Goal: Task Accomplishment & Management: Complete application form

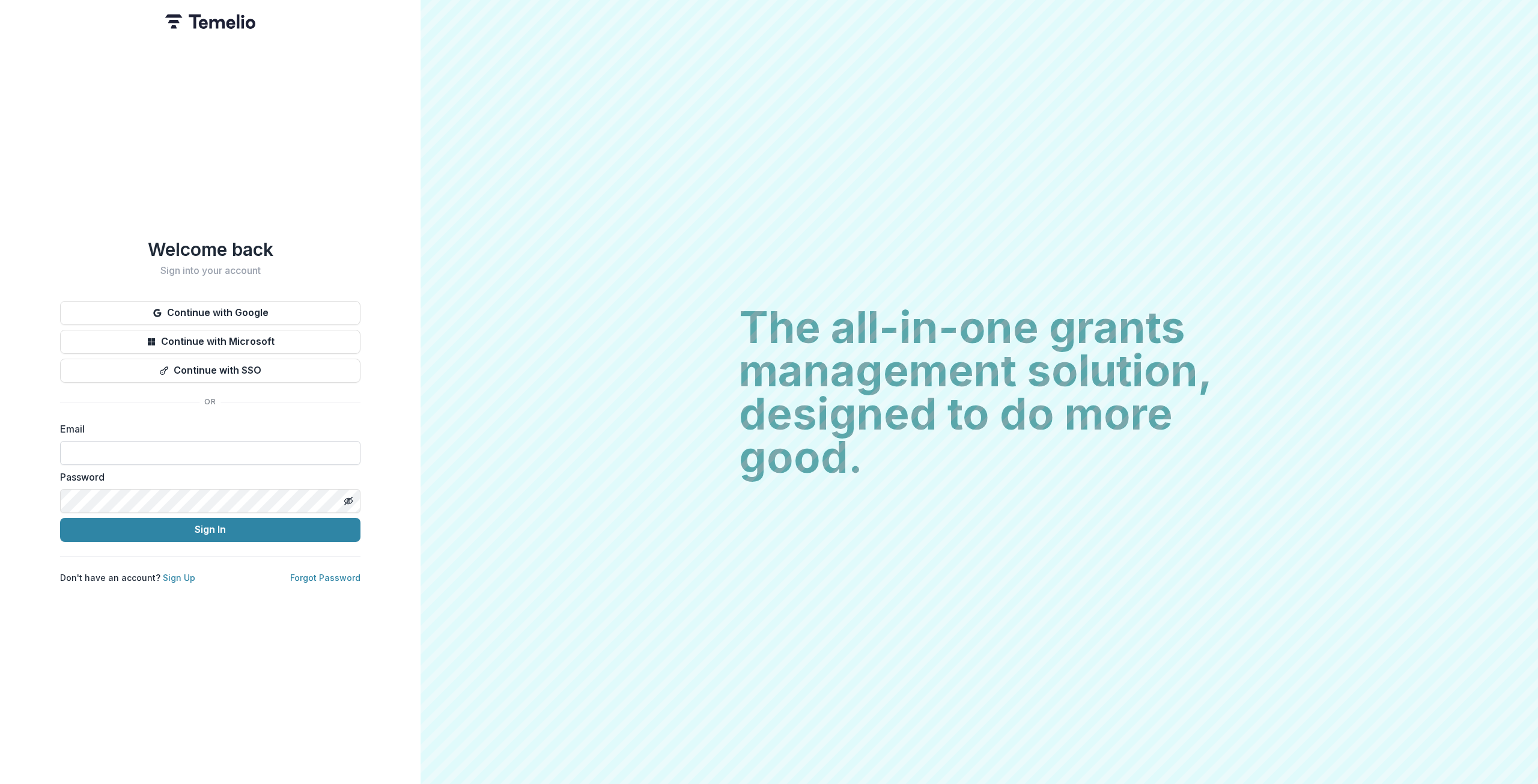
click at [251, 460] on form "Email Password Sign In" at bounding box center [210, 482] width 300 height 120
click at [253, 455] on input at bounding box center [210, 453] width 300 height 24
type input "**********"
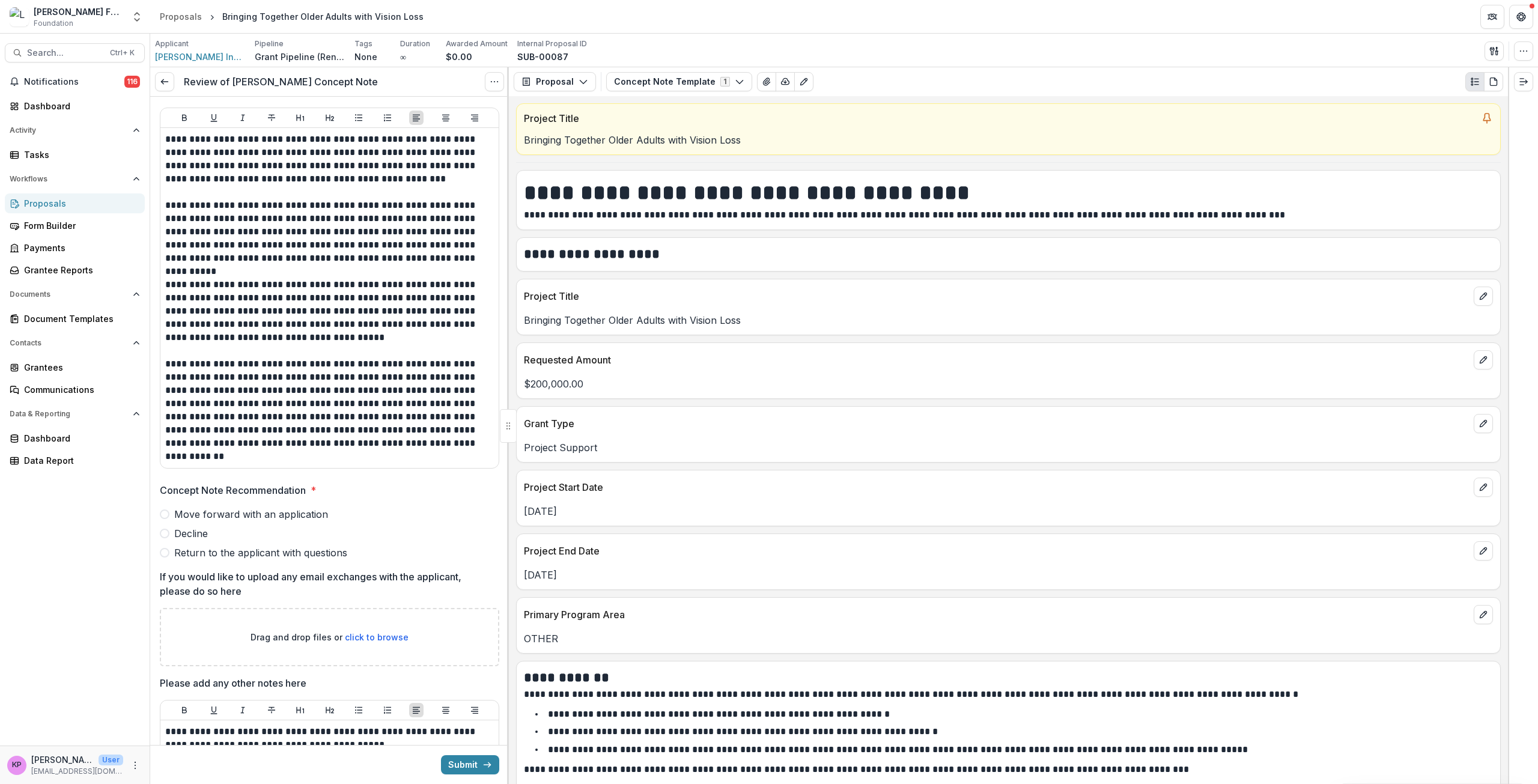
scroll to position [180, 0]
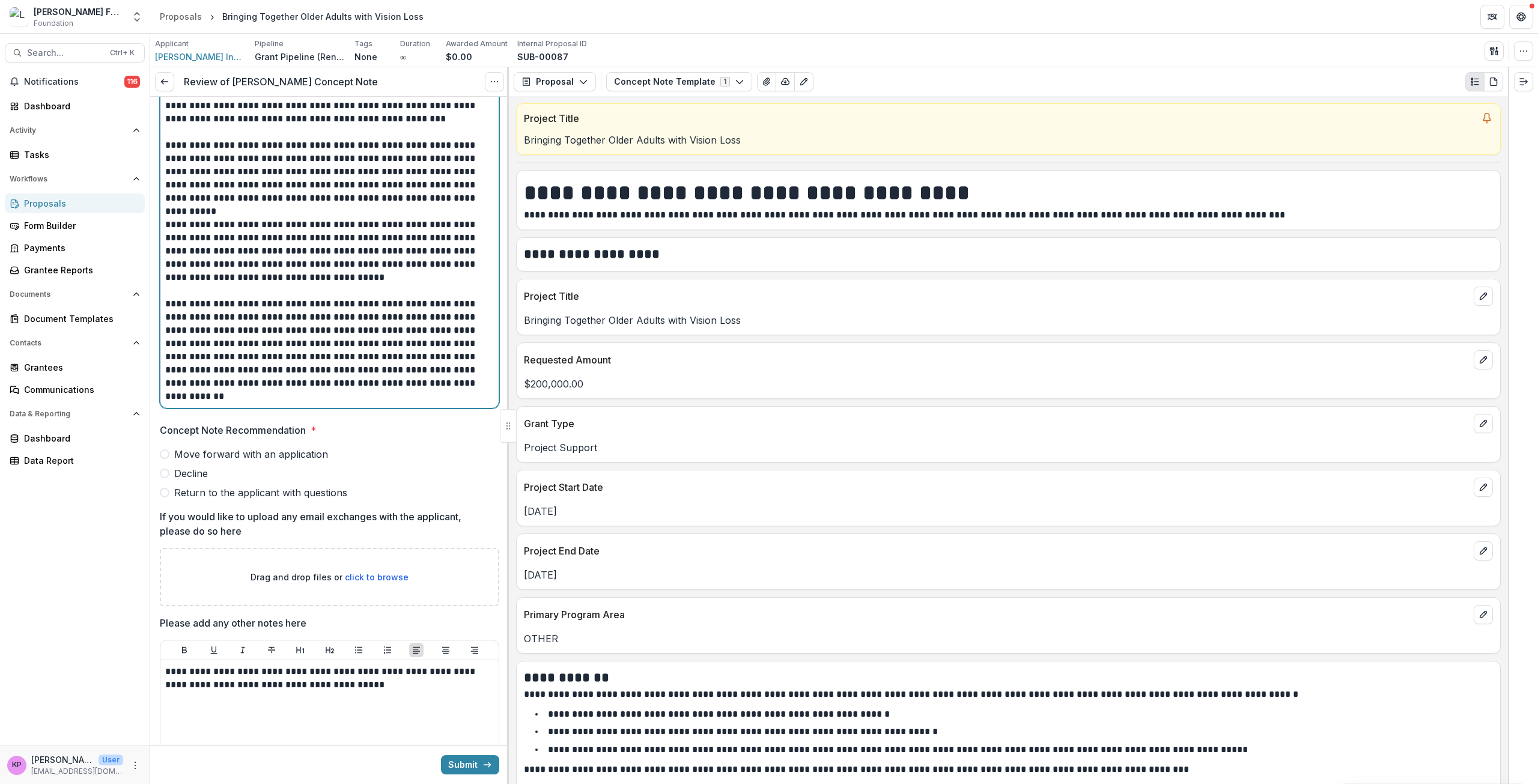
click at [307, 396] on p "**********" at bounding box center [328, 350] width 325 height 106
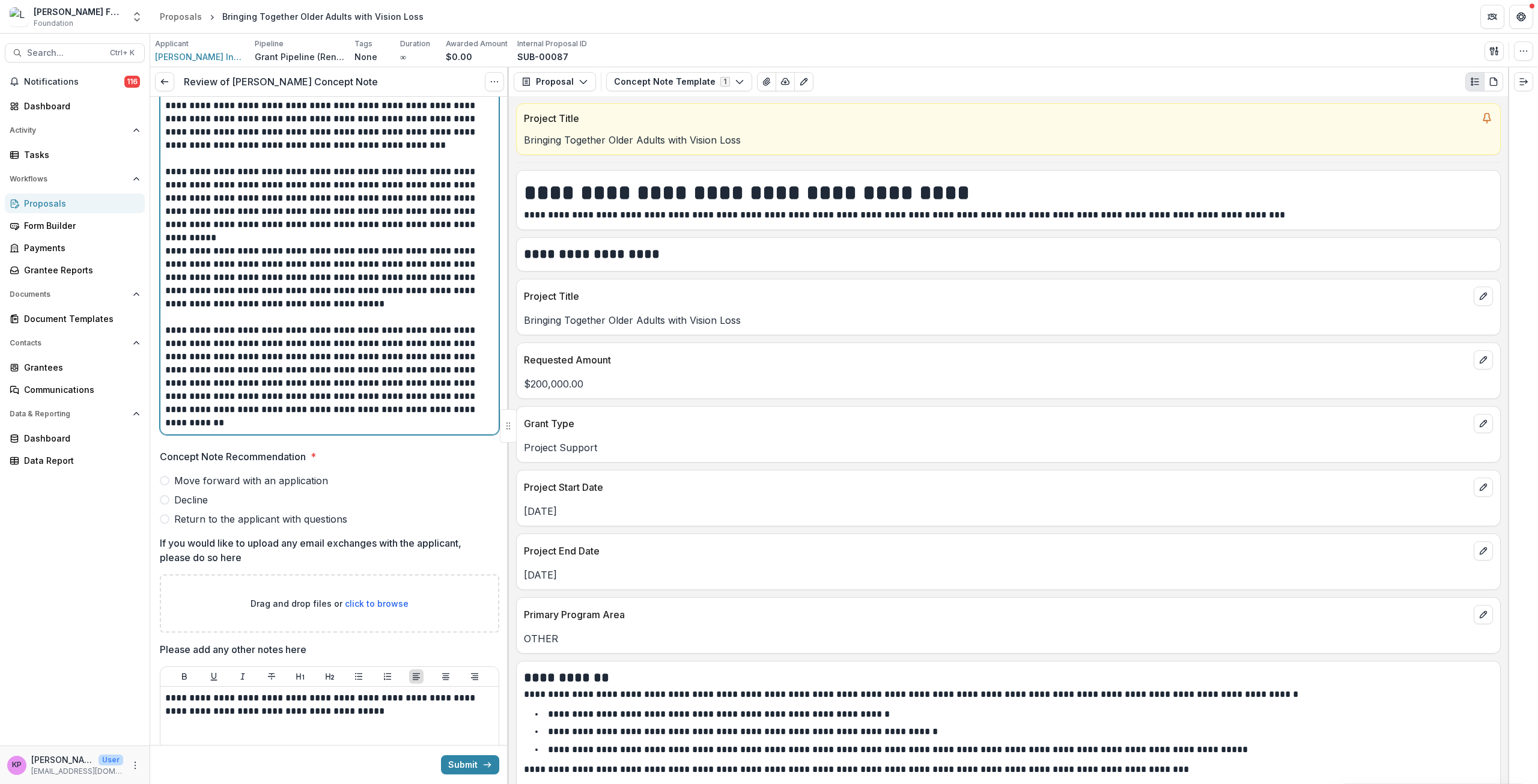
click at [387, 426] on p "**********" at bounding box center [328, 376] width 325 height 106
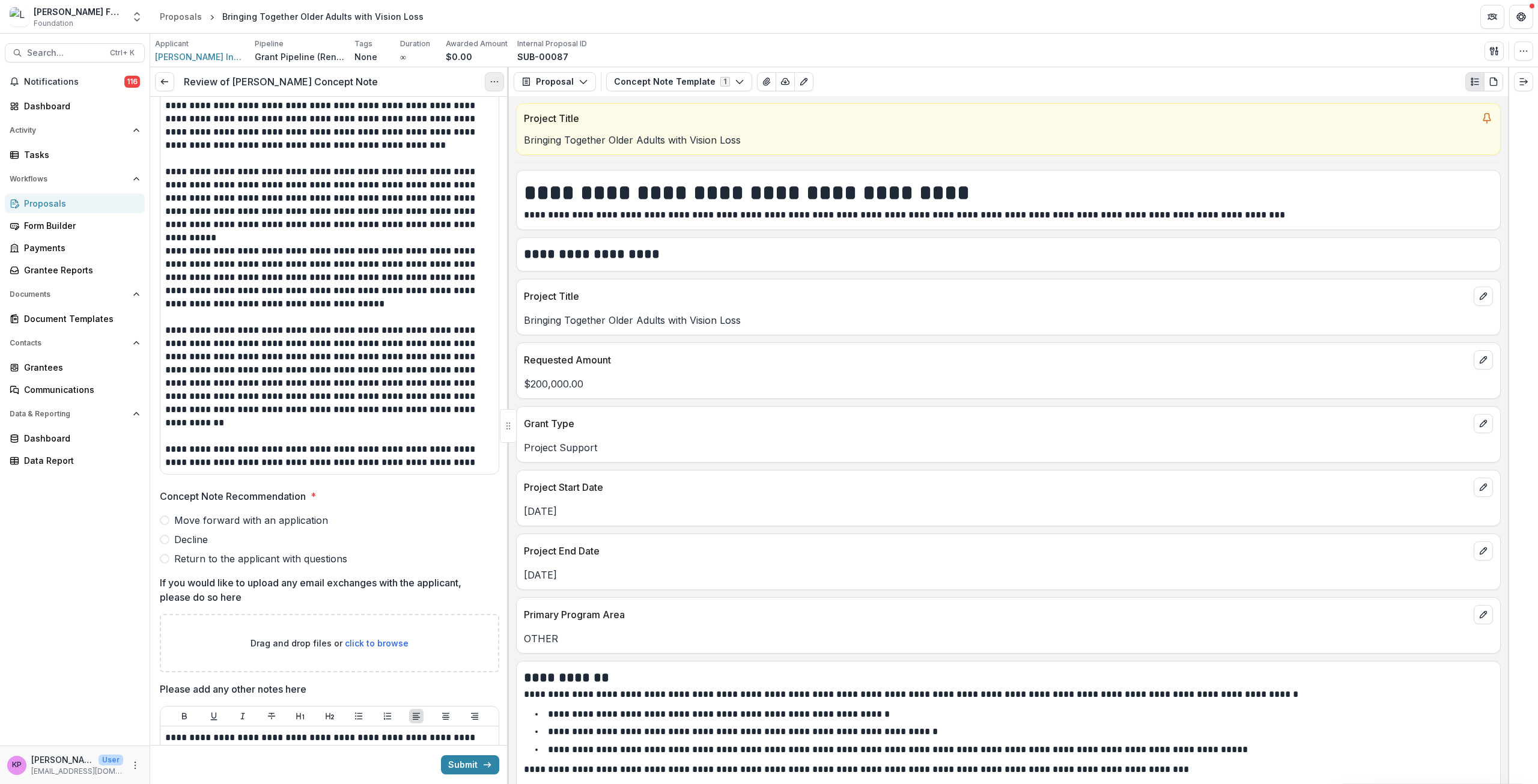
click at [491, 75] on button "Options" at bounding box center [494, 82] width 19 height 19
click at [452, 105] on link "View task" at bounding box center [437, 109] width 129 height 20
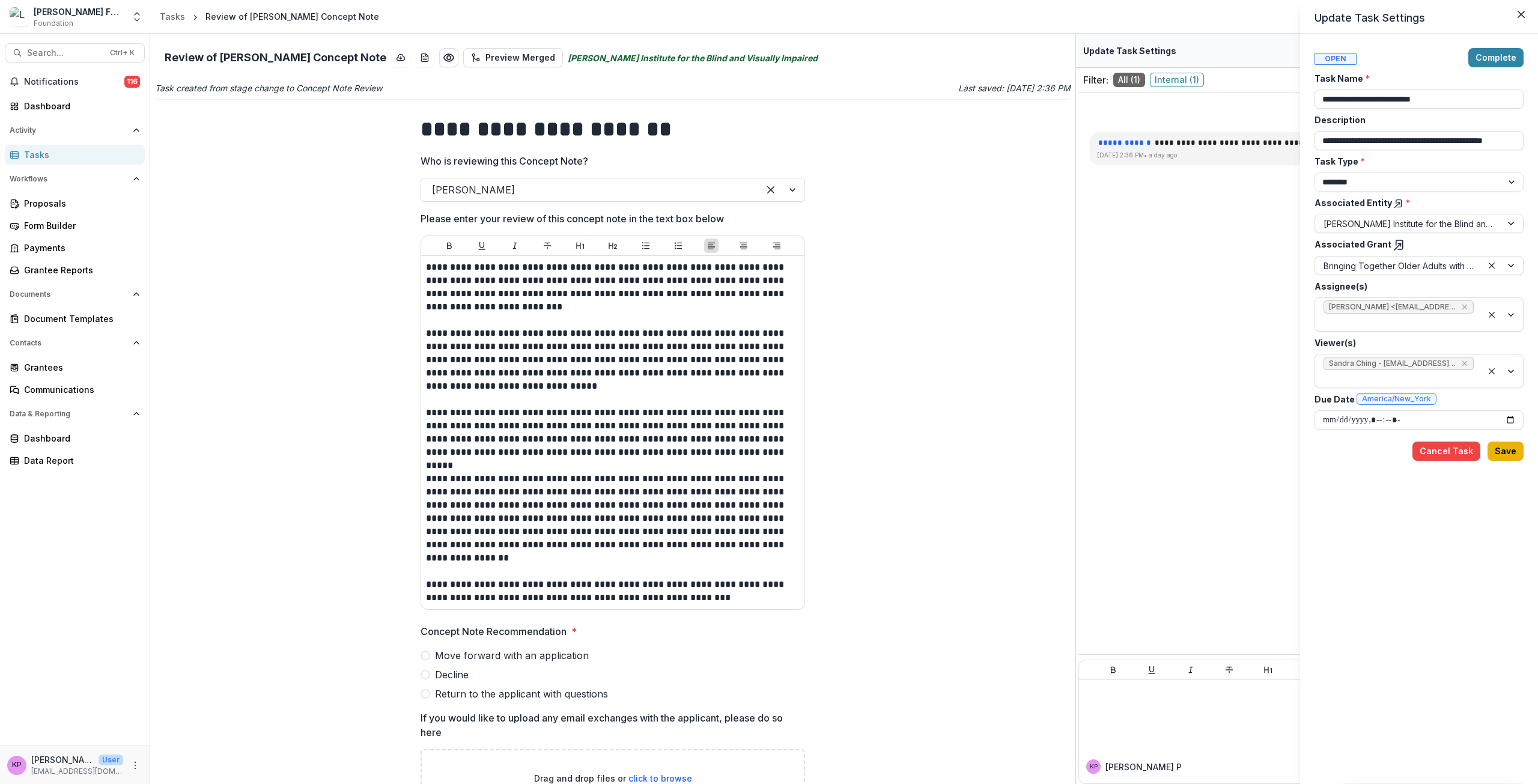
click at [1515, 451] on button "Save" at bounding box center [1506, 451] width 36 height 19
click at [37, 150] on div "**********" at bounding box center [769, 392] width 1538 height 784
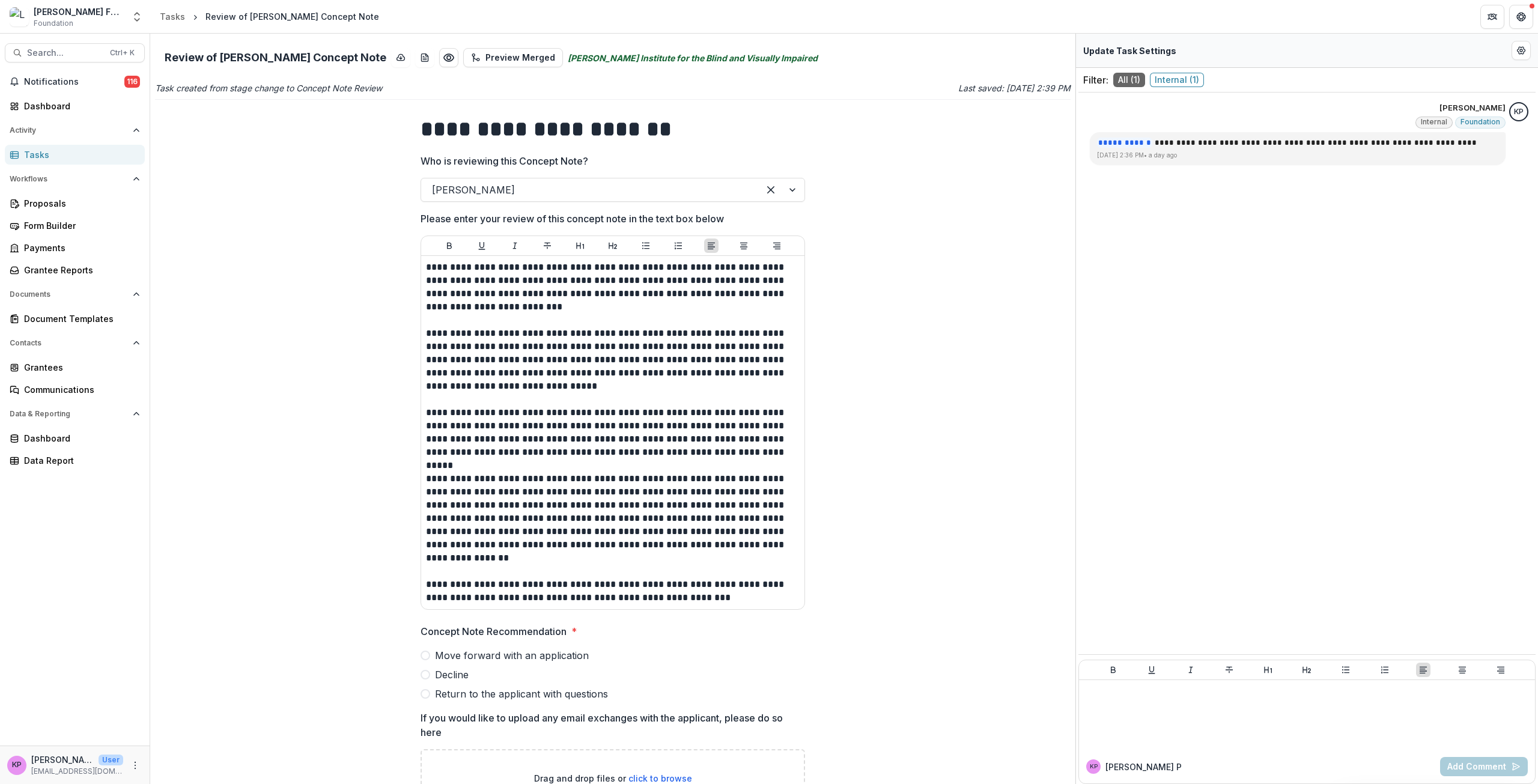
click at [37, 154] on div "Tasks" at bounding box center [79, 155] width 111 height 13
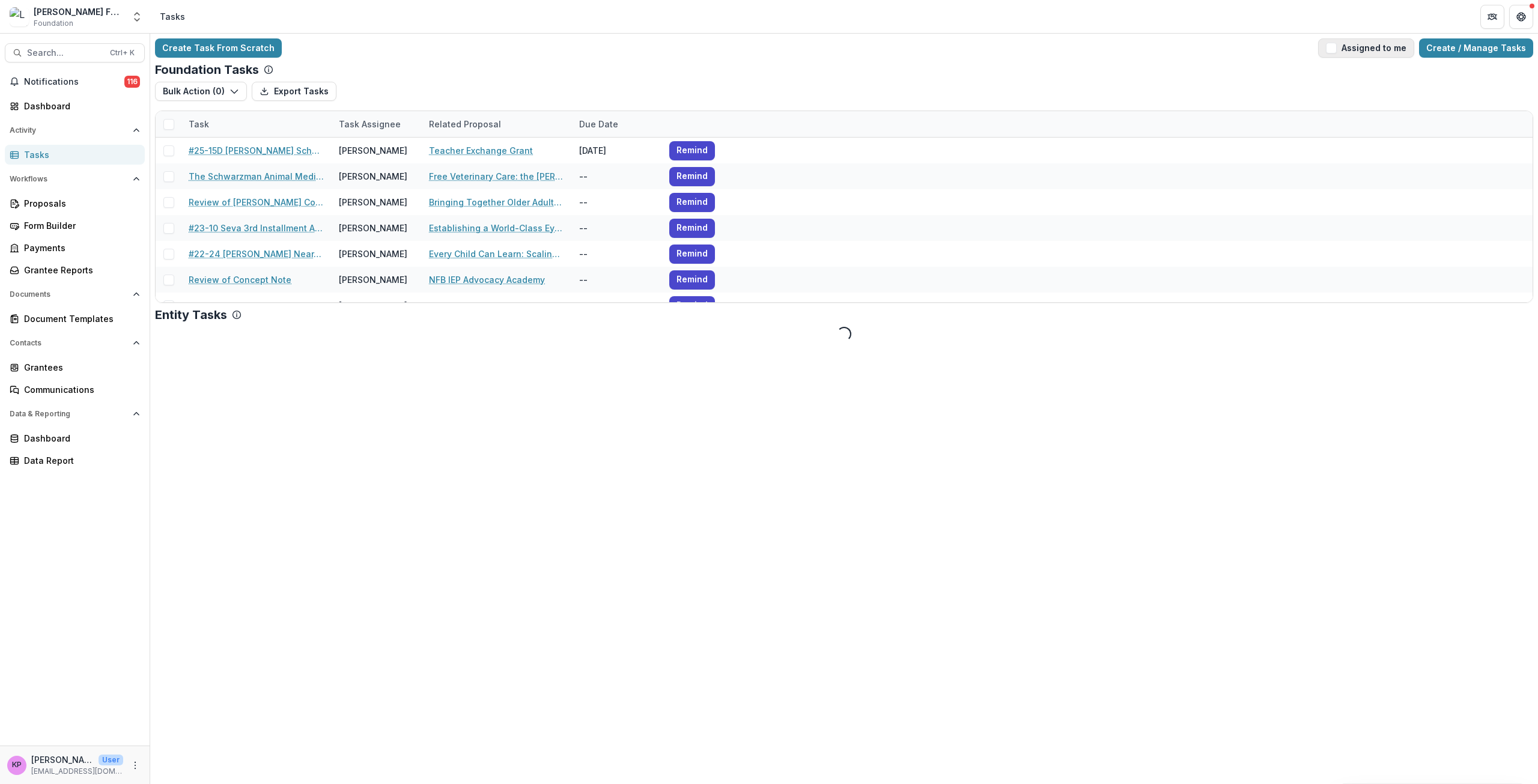
click at [1365, 53] on button "Assigned to me" at bounding box center [1367, 48] width 96 height 19
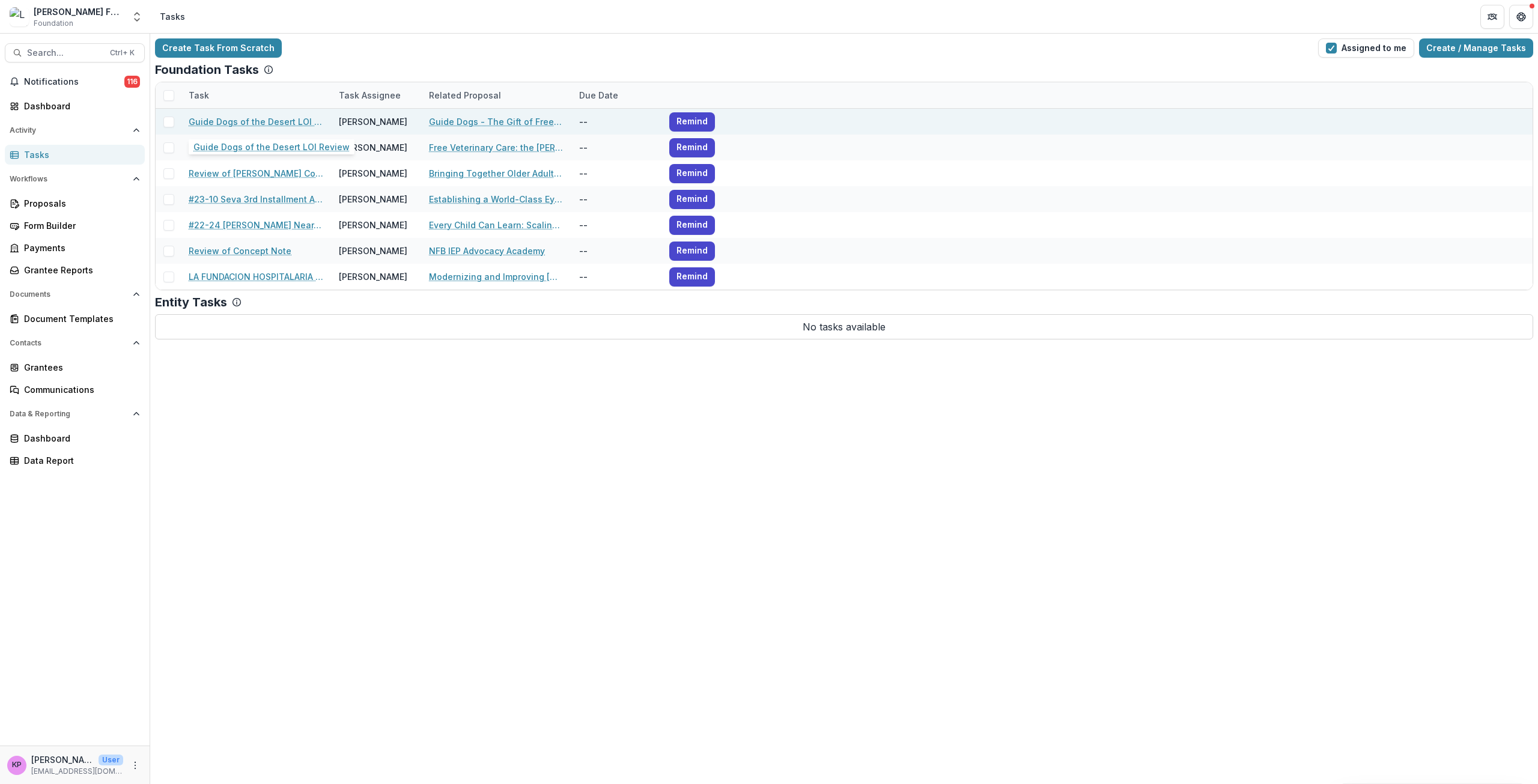
click at [240, 117] on link "Guide Dogs of the Desert LOI Review" at bounding box center [257, 121] width 136 height 13
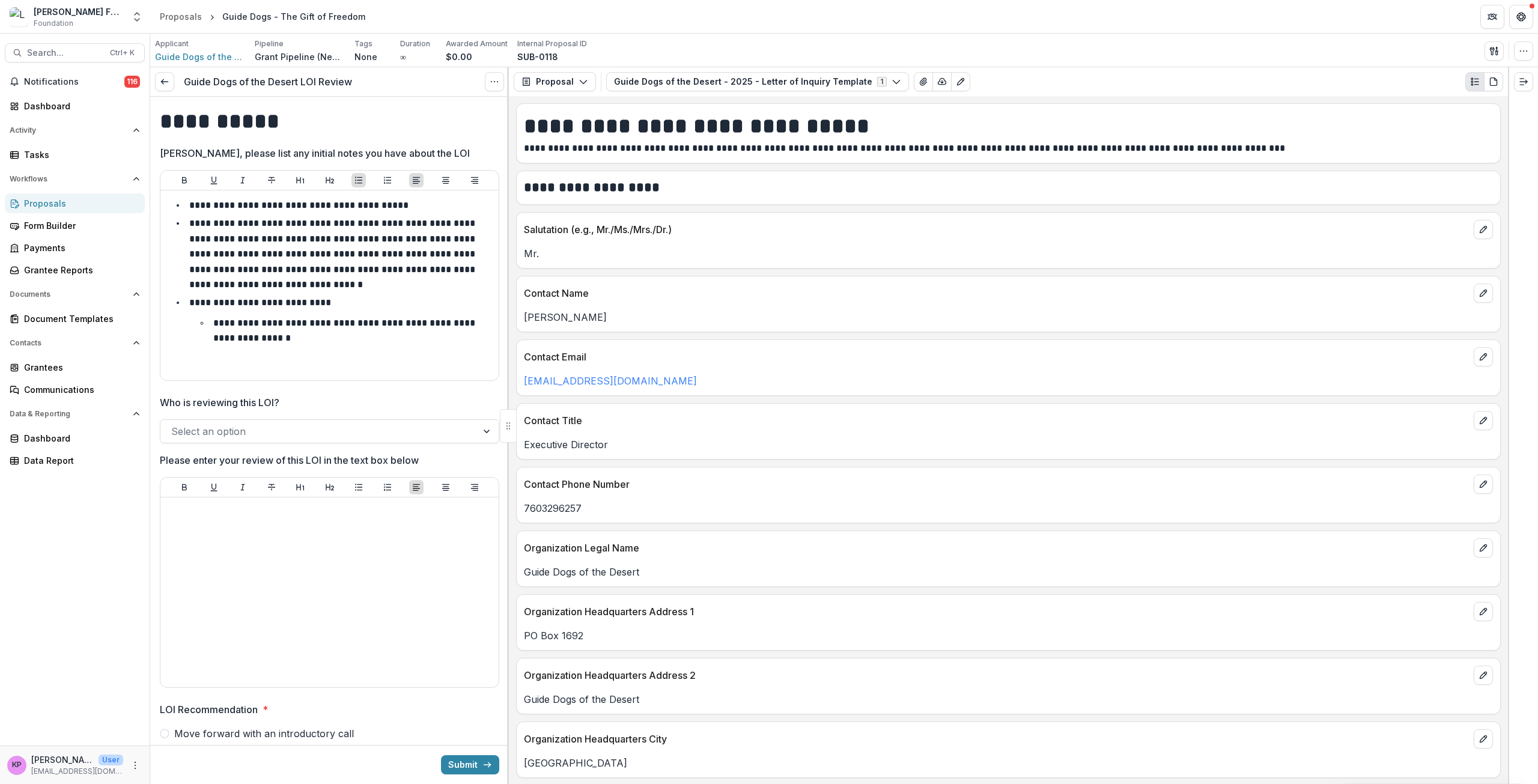
click at [236, 427] on div at bounding box center [319, 431] width 295 height 17
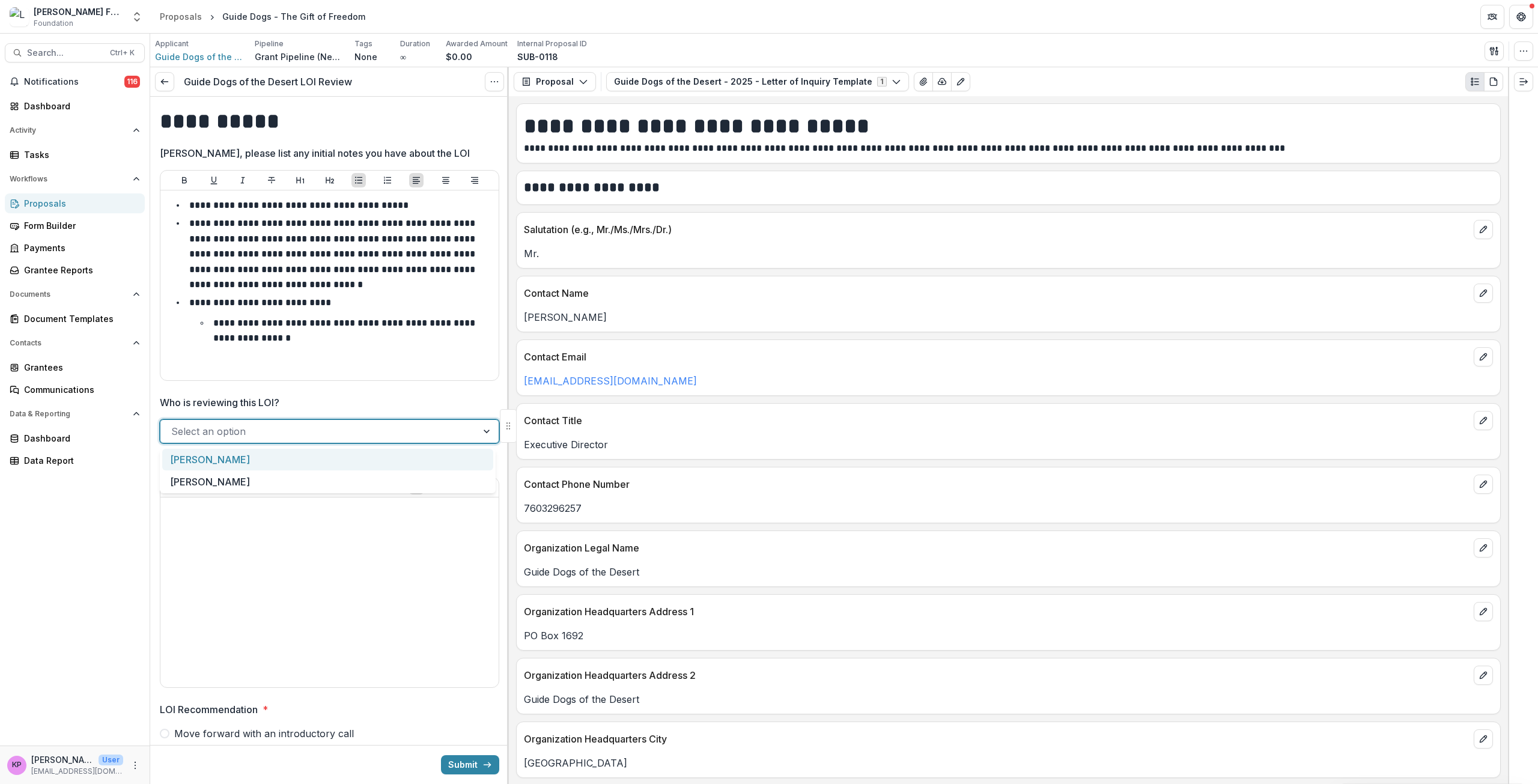
click at [227, 464] on div "Khanh Phan" at bounding box center [328, 459] width 331 height 22
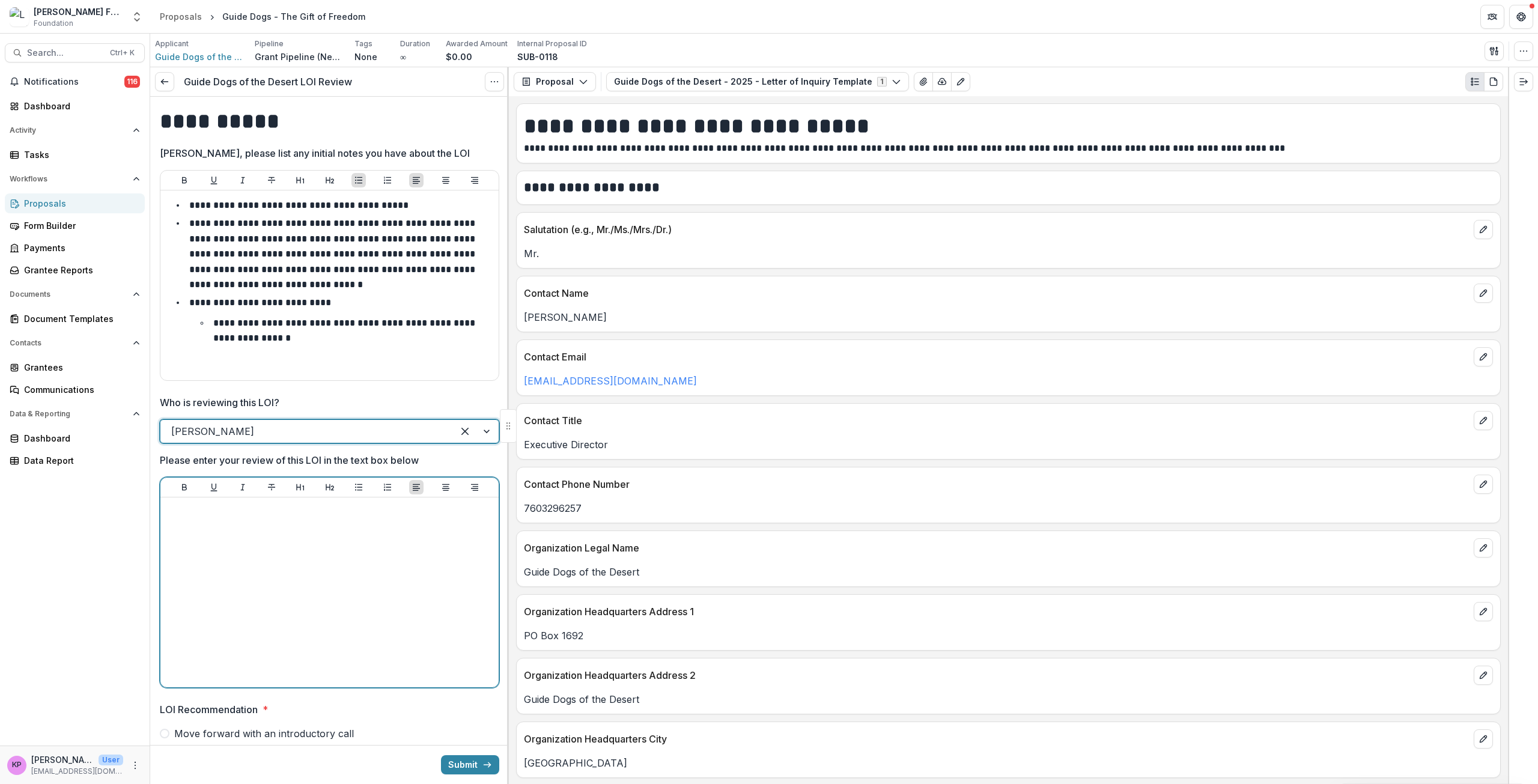
click at [240, 518] on div at bounding box center [330, 592] width 328 height 180
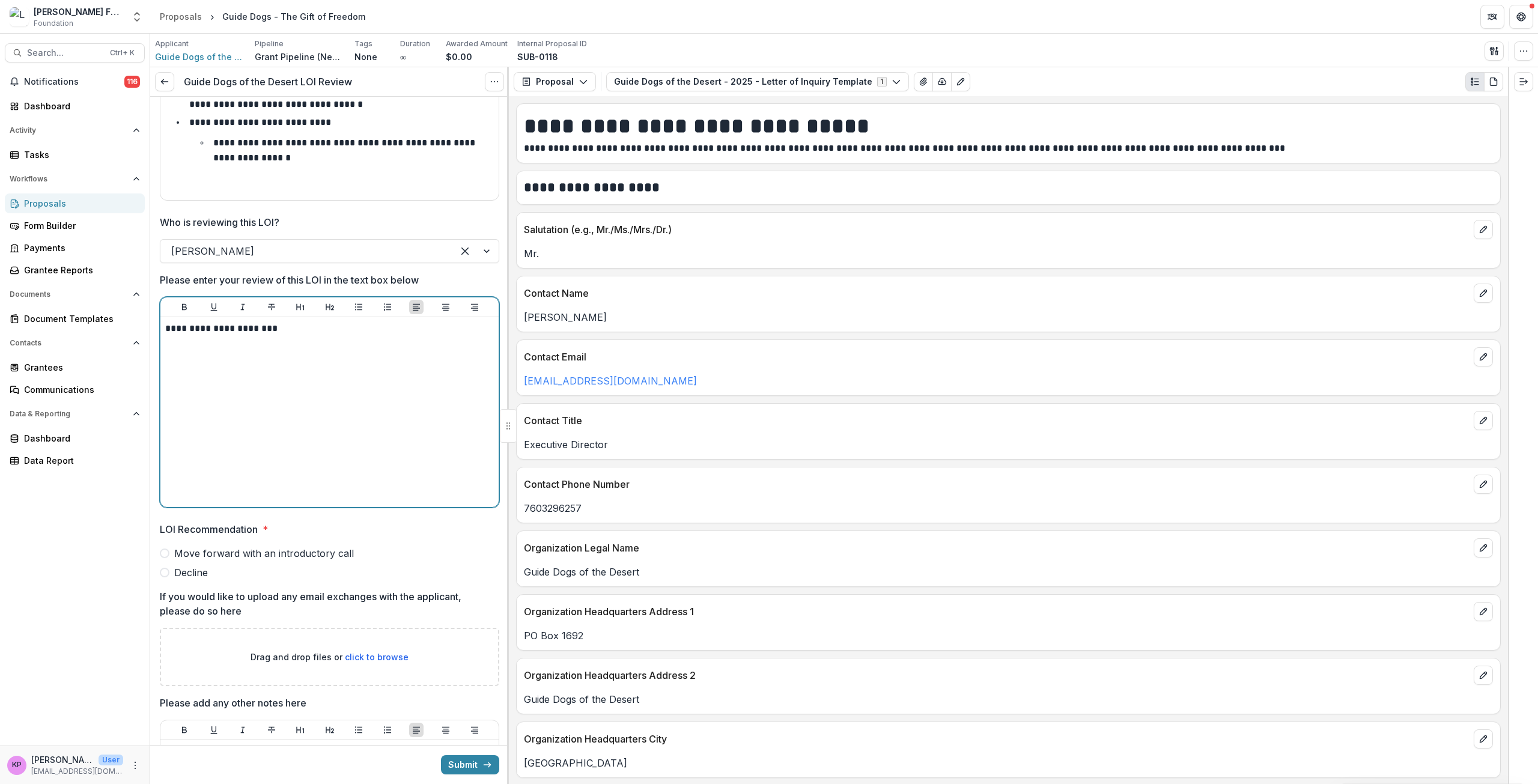
click at [188, 571] on span "Decline" at bounding box center [191, 572] width 34 height 14
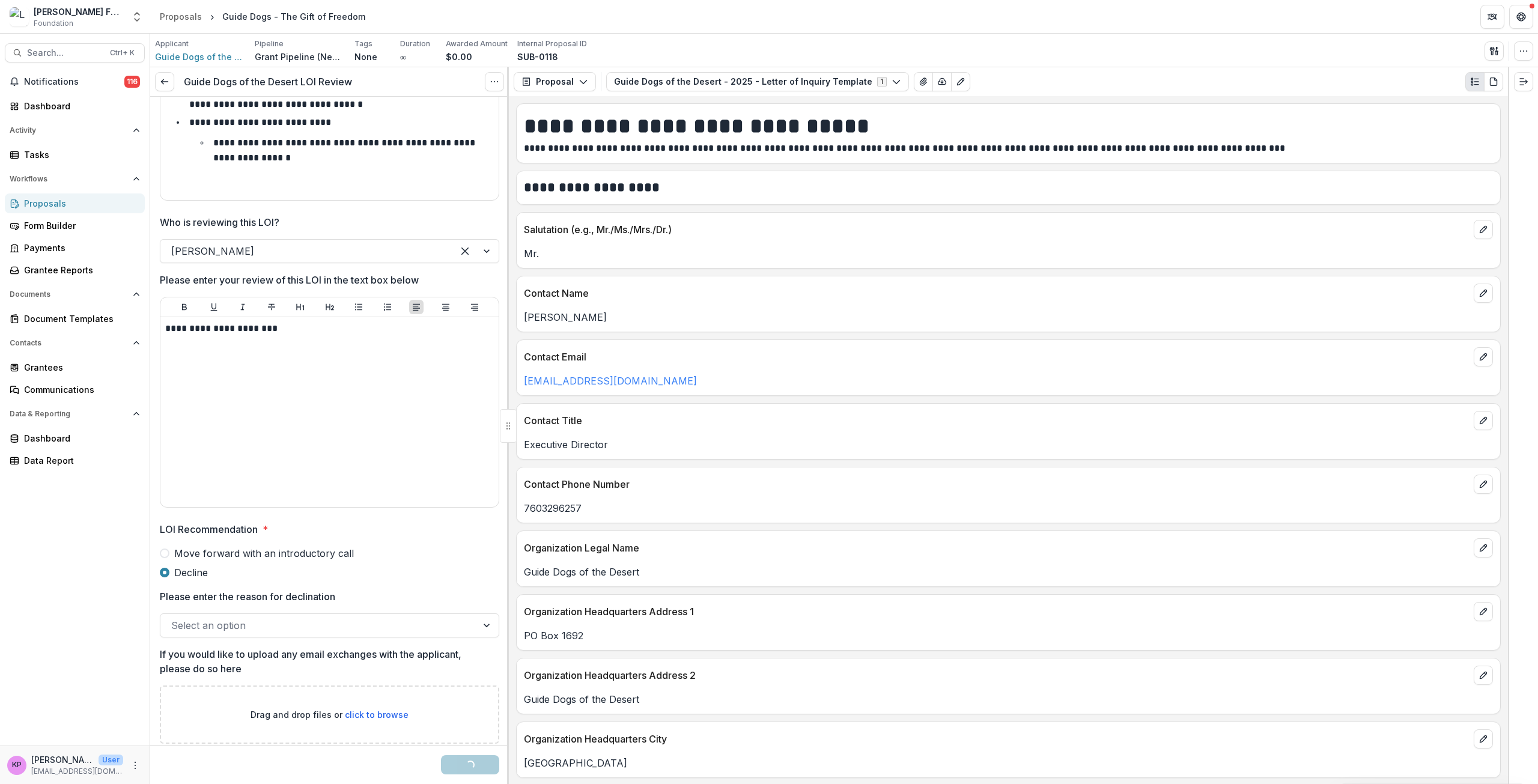
click at [277, 629] on div at bounding box center [319, 625] width 295 height 17
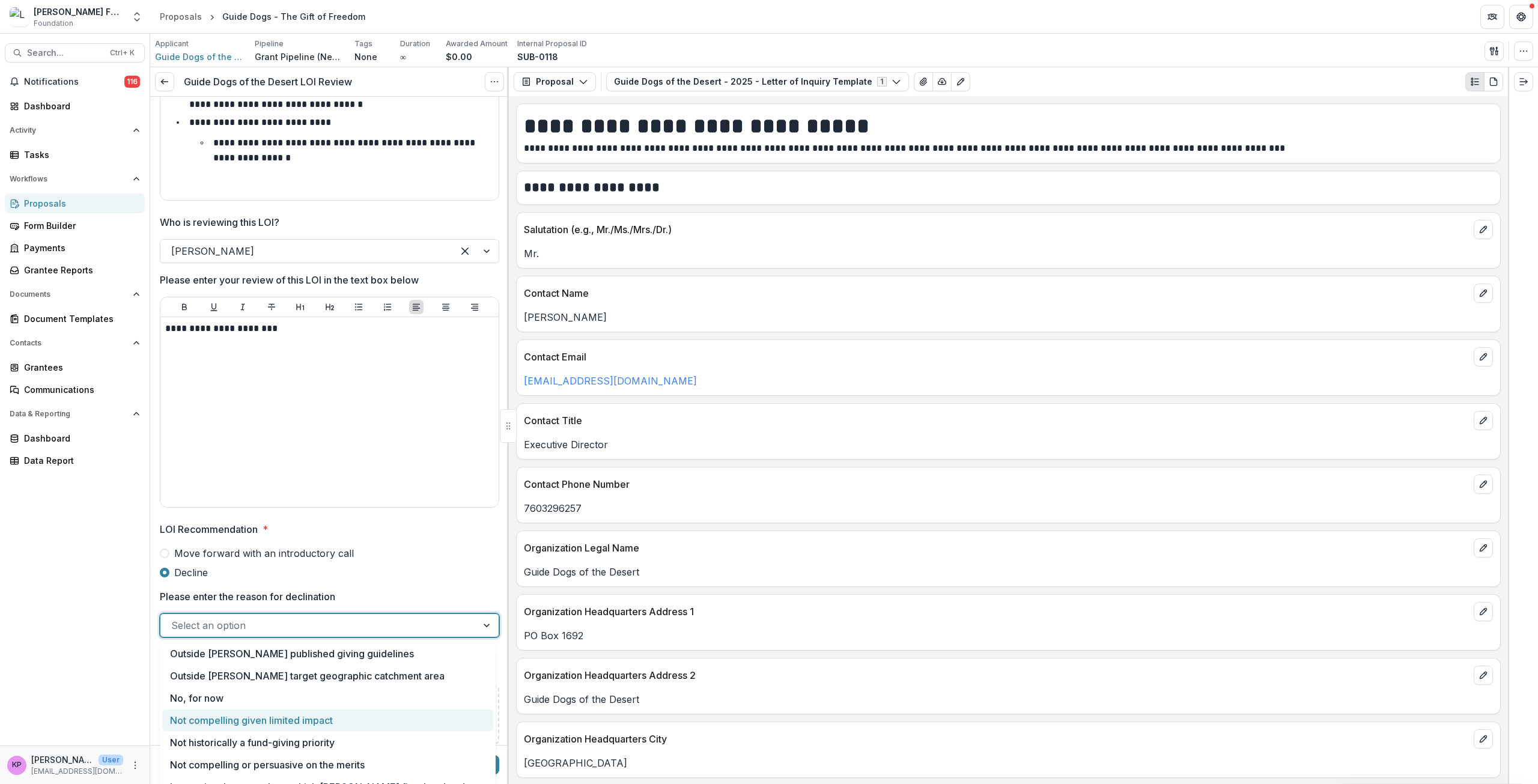
click at [283, 724] on div "Not compelling given limited impact" at bounding box center [328, 720] width 331 height 22
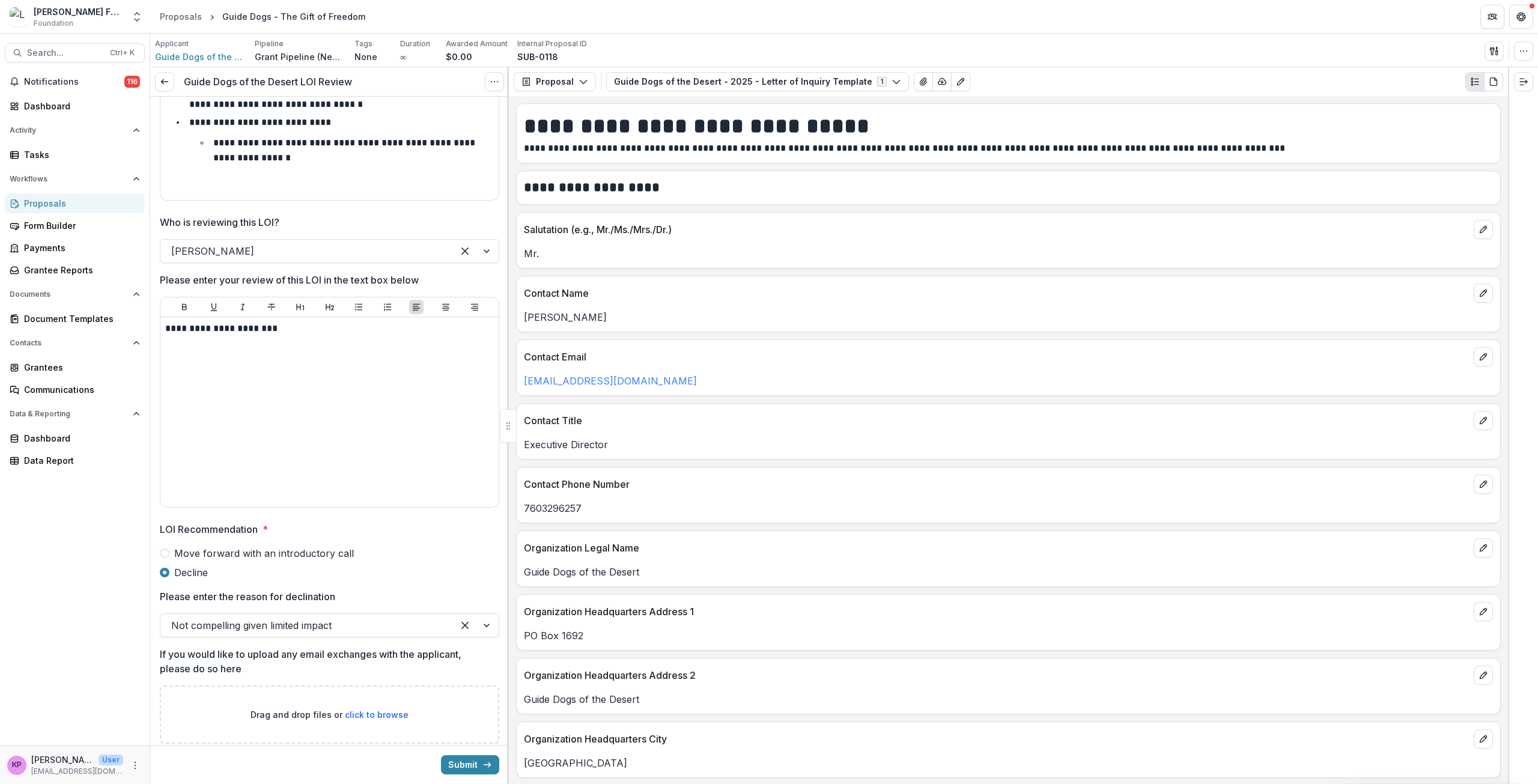
scroll to position [420, 0]
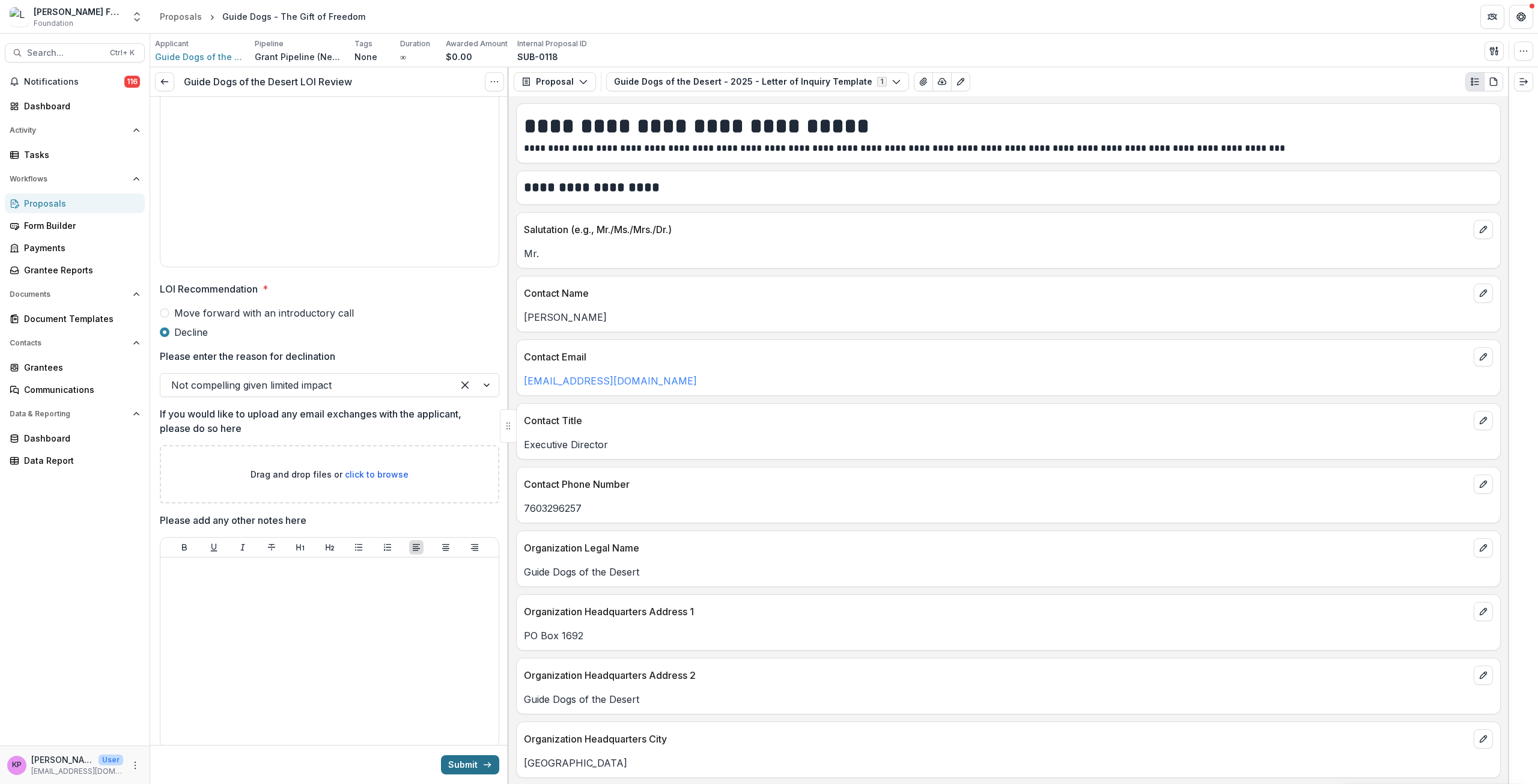
click at [468, 765] on button "Submit" at bounding box center [470, 765] width 58 height 19
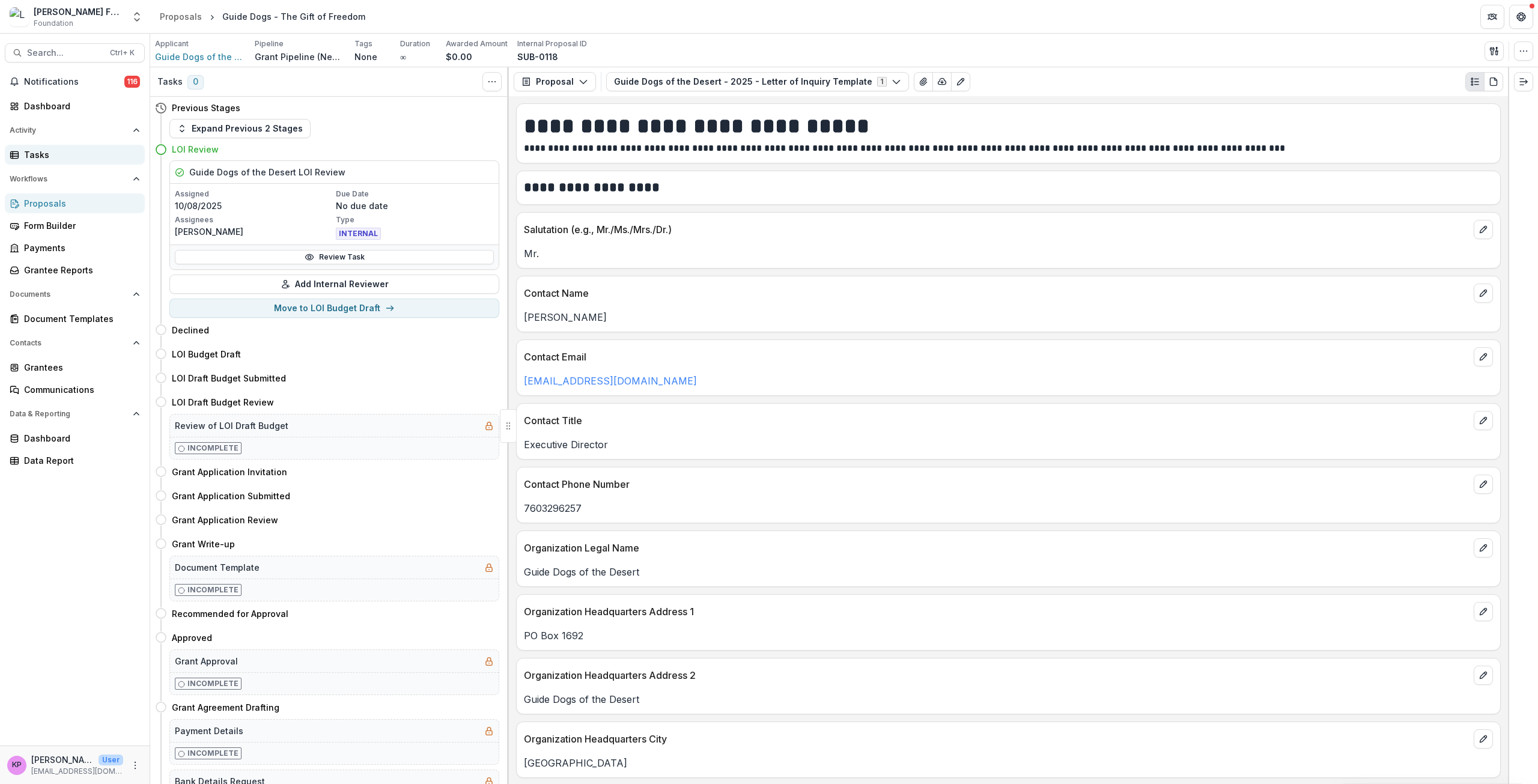
click at [45, 159] on div "Tasks" at bounding box center [79, 155] width 111 height 13
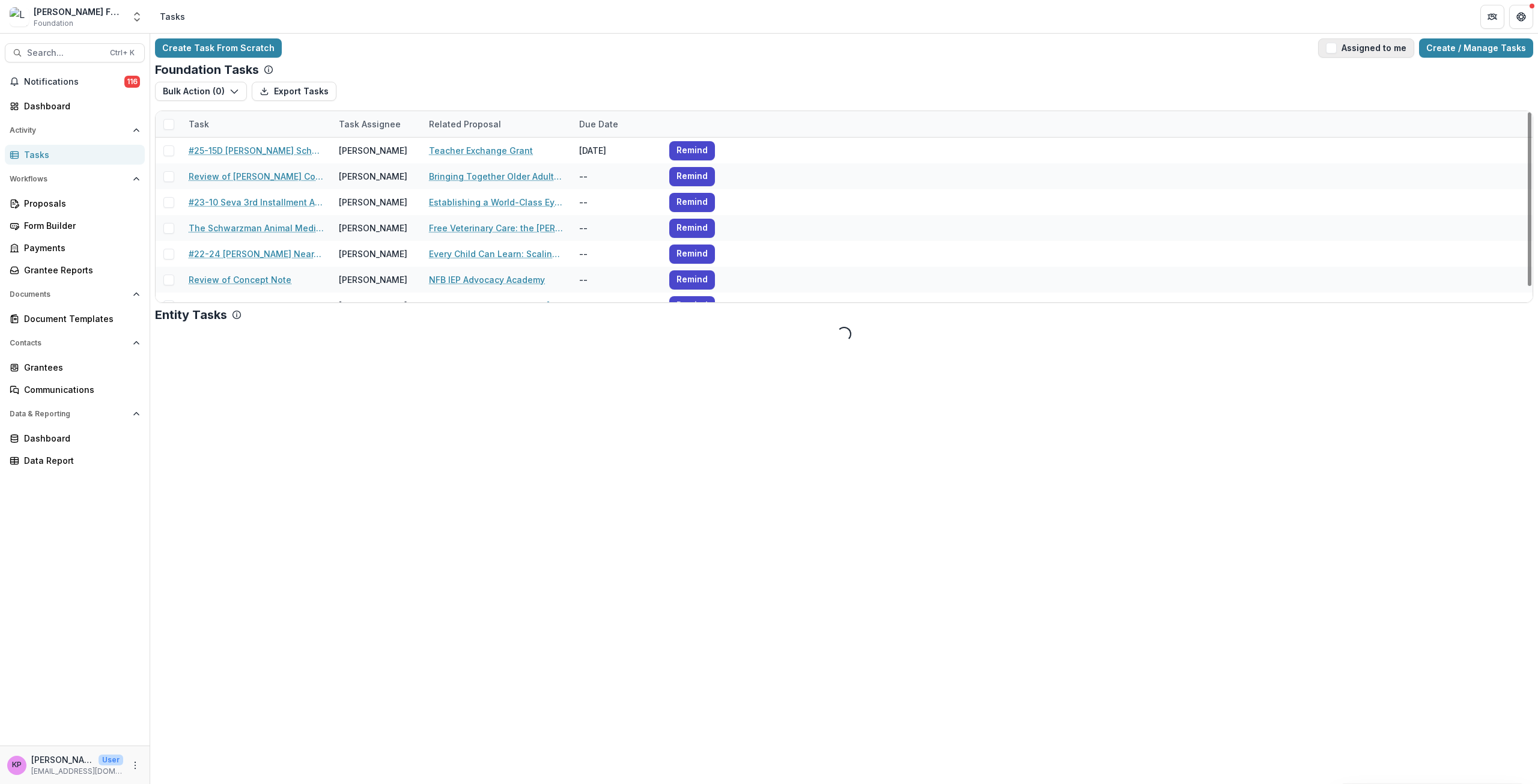
click at [1350, 48] on button "Assigned to me" at bounding box center [1367, 48] width 96 height 19
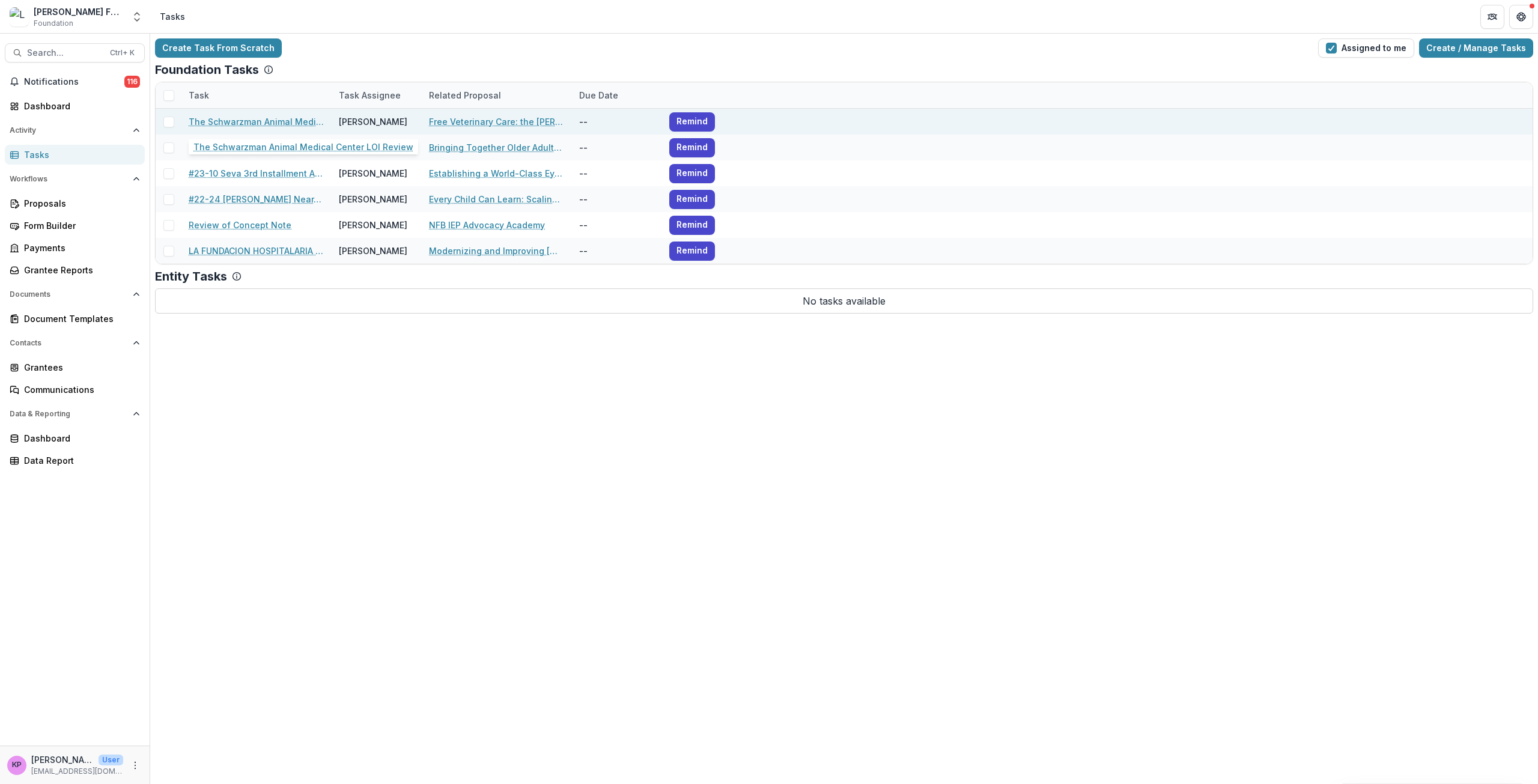
click at [232, 120] on link "The Schwarzman Animal Medical Center LOI Review" at bounding box center [257, 121] width 136 height 13
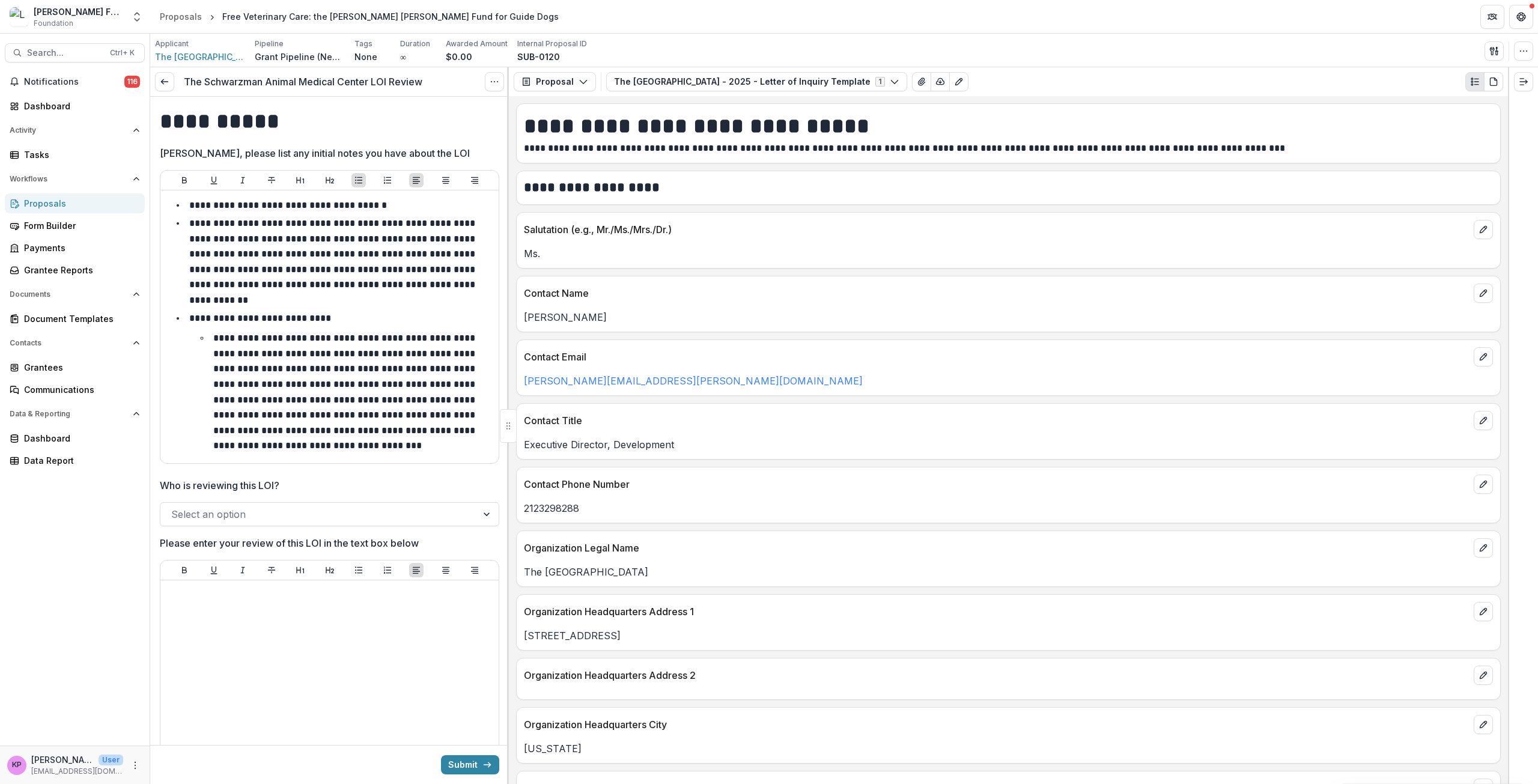
click at [276, 506] on div at bounding box center [319, 514] width 295 height 17
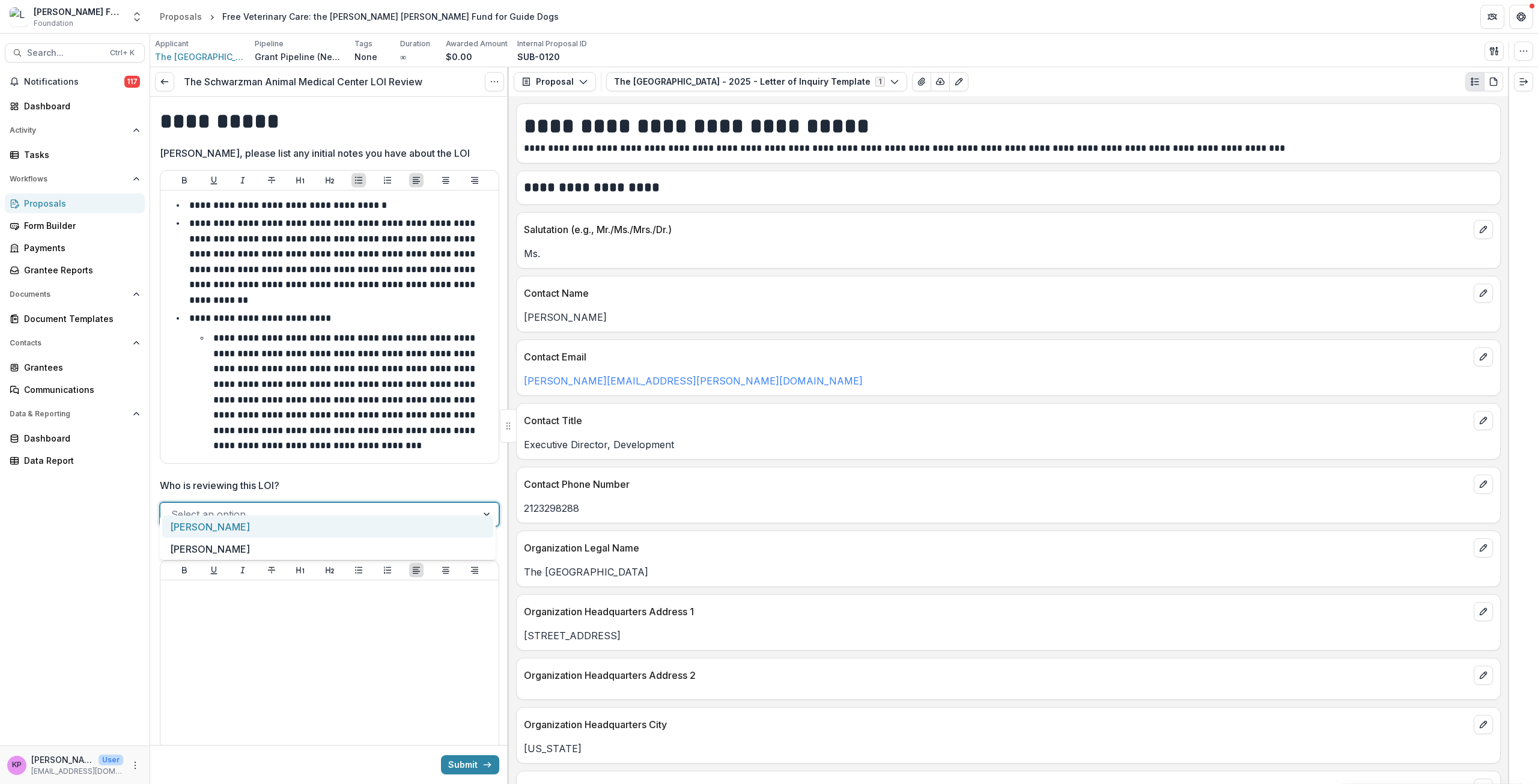
click at [208, 531] on div "Khanh Phan" at bounding box center [328, 526] width 331 height 22
click at [263, 629] on div at bounding box center [330, 675] width 328 height 180
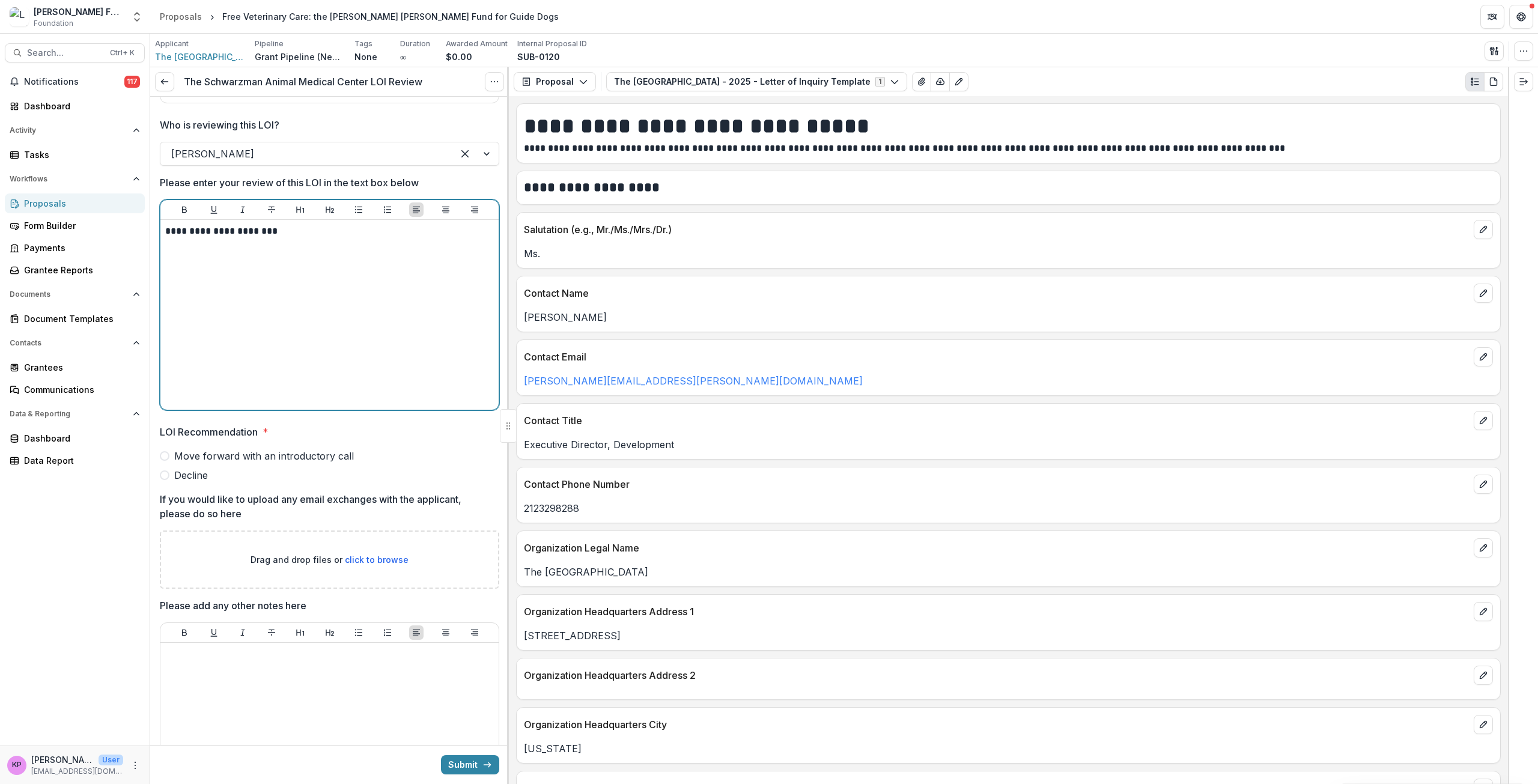
scroll to position [476, 0]
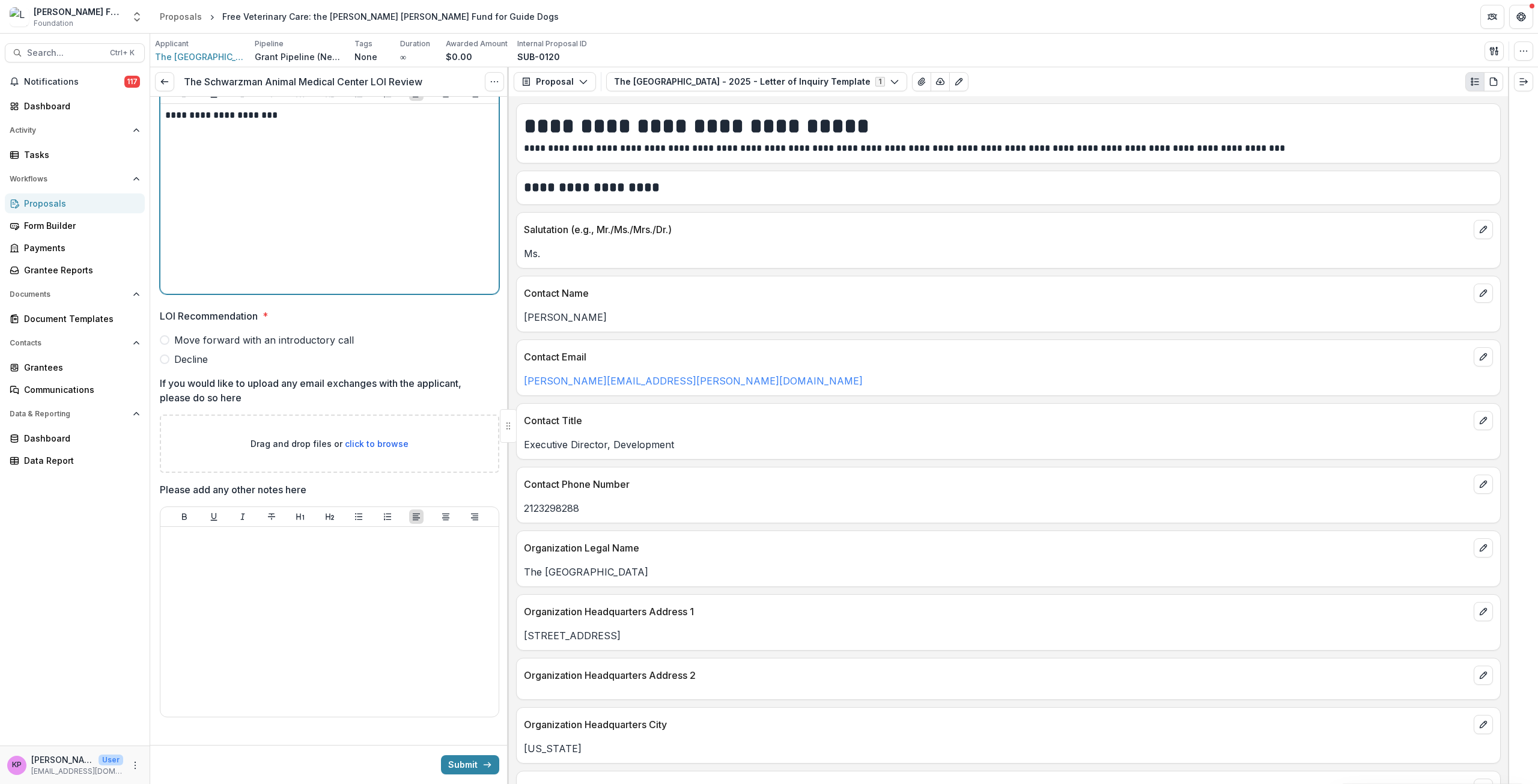
click at [178, 352] on span "Decline" at bounding box center [191, 359] width 34 height 14
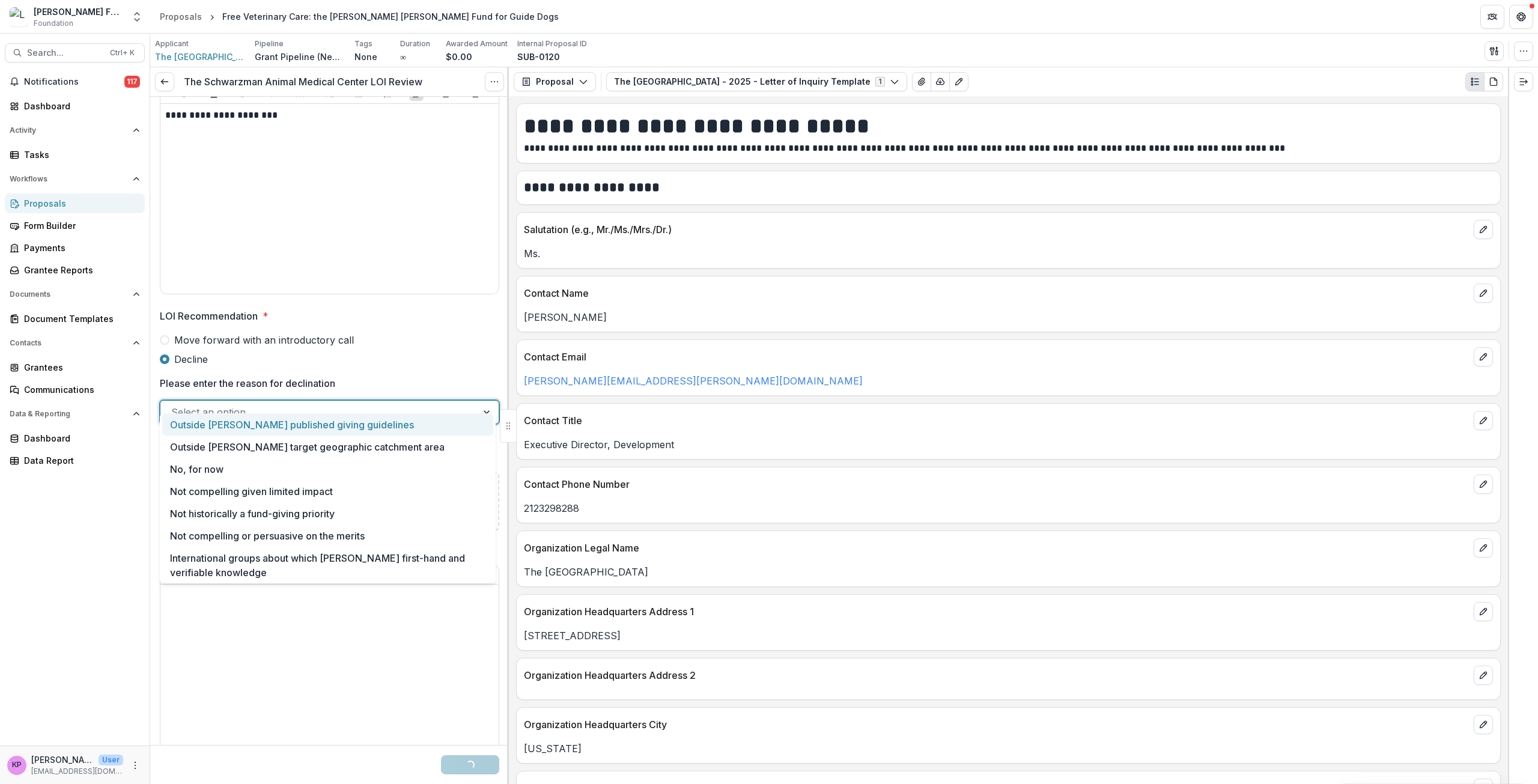
click at [231, 403] on div at bounding box center [319, 412] width 295 height 17
click at [249, 493] on div "Not compelling given limited impact" at bounding box center [328, 491] width 331 height 22
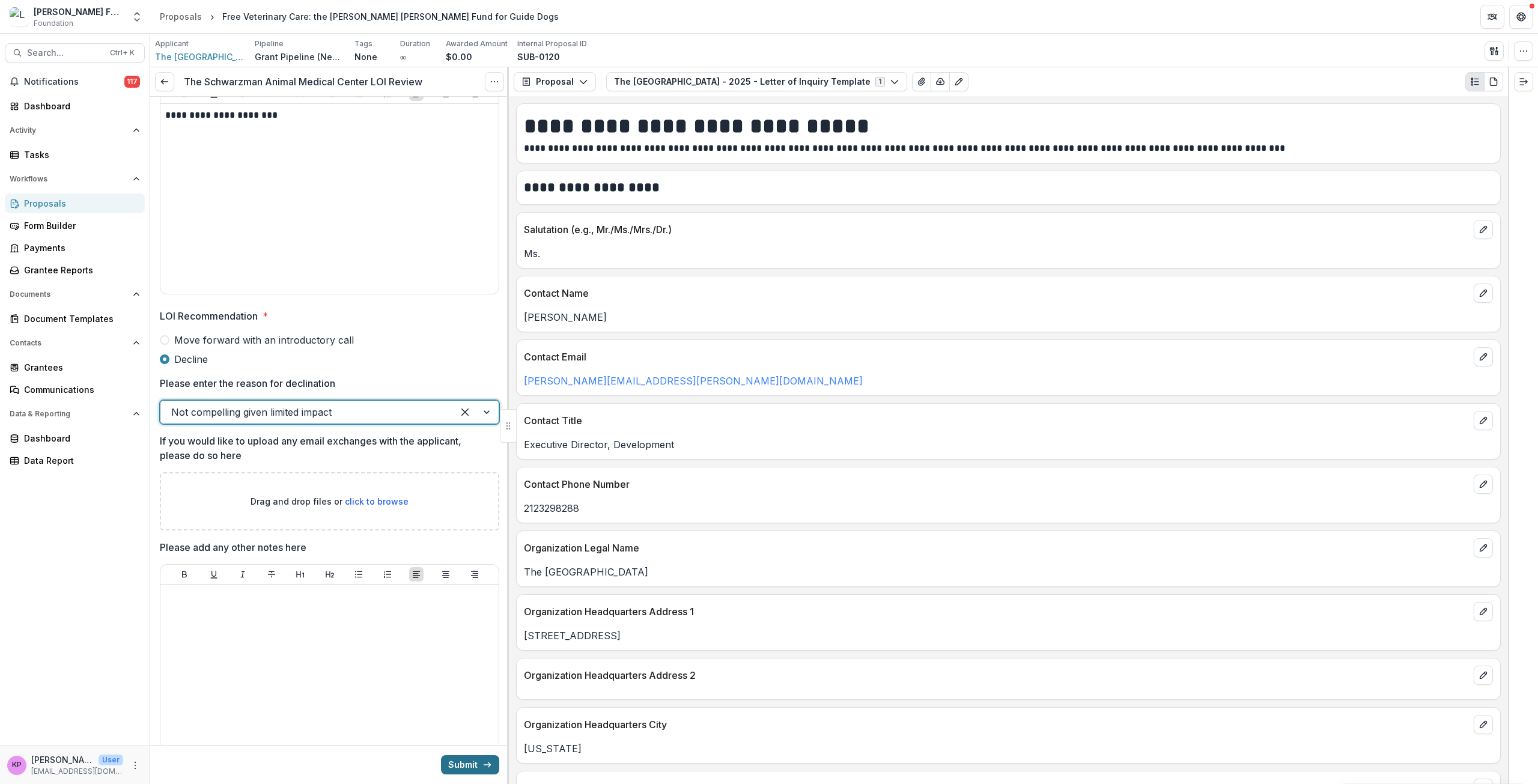
click at [488, 767] on polyline "submit" at bounding box center [490, 765] width 2 height 5
